Goal: Find specific page/section: Find specific page/section

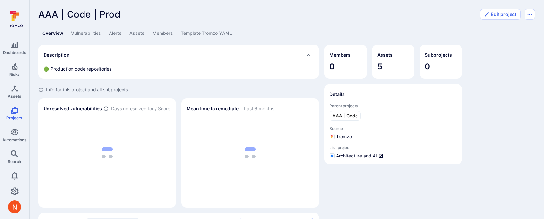
click at [202, 30] on link "Template Tromzo YAML" at bounding box center [206, 33] width 59 height 12
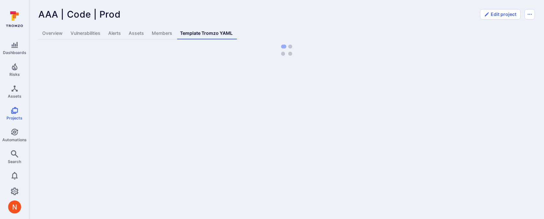
click at [161, 34] on link "Members" at bounding box center [162, 33] width 28 height 12
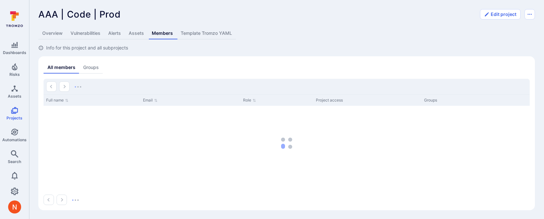
click at [205, 34] on link "Template Tromzo YAML" at bounding box center [206, 33] width 59 height 12
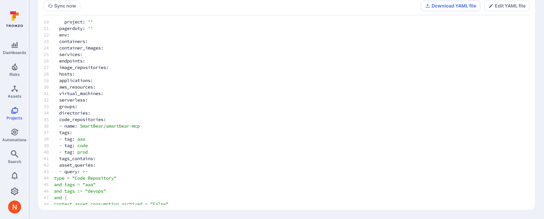
scroll to position [146, 0]
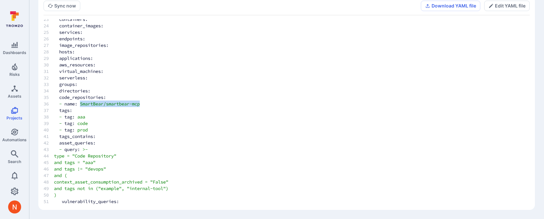
drag, startPoint x: 82, startPoint y: 105, endPoint x: 144, endPoint y: 103, distance: 61.4
click at [140, 103] on span "SmartBear/smartbear-mcp" at bounding box center [110, 104] width 60 height 6
copy span "SmartBear/smartbear-mcp"
click at [17, 94] on span "Assets" at bounding box center [15, 96] width 14 height 5
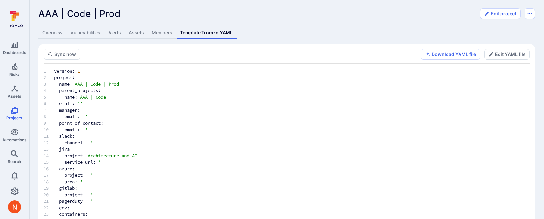
scroll to position [0, 0]
click at [134, 29] on link "Assets" at bounding box center [136, 33] width 23 height 12
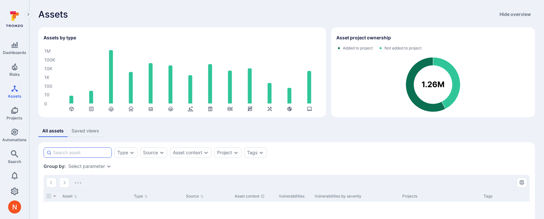
click at [91, 152] on input at bounding box center [81, 152] width 56 height 6
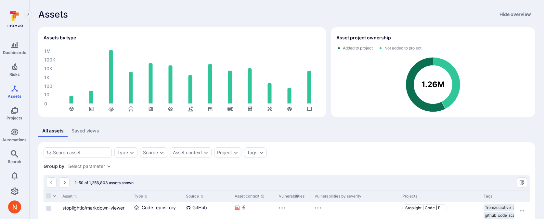
click at [18, 152] on icon "Search" at bounding box center [15, 154] width 8 height 8
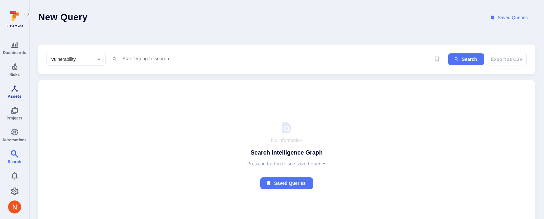
click at [13, 96] on span "Assets" at bounding box center [15, 96] width 14 height 5
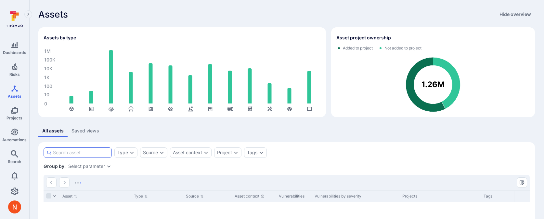
click at [81, 153] on input at bounding box center [81, 152] width 56 height 6
paste input "SmartBear/smartbear-mcp"
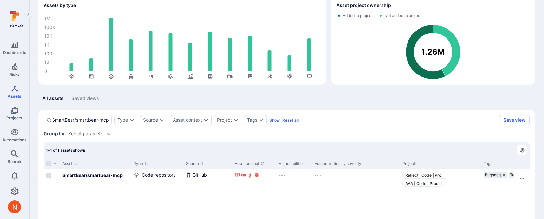
scroll to position [49, 0]
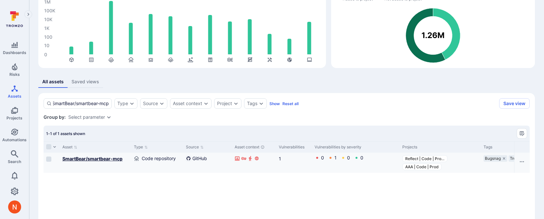
type input "SmartBear/smartbear-mcp"
click at [113, 158] on b "SmartBear/smartbear-mcp" at bounding box center [92, 159] width 60 height 6
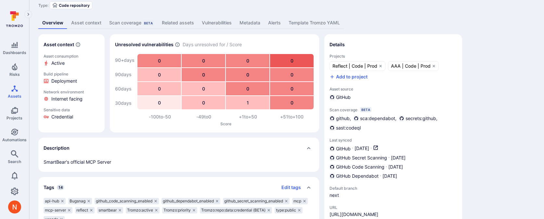
scroll to position [19, 0]
